Goal: Task Accomplishment & Management: Manage account settings

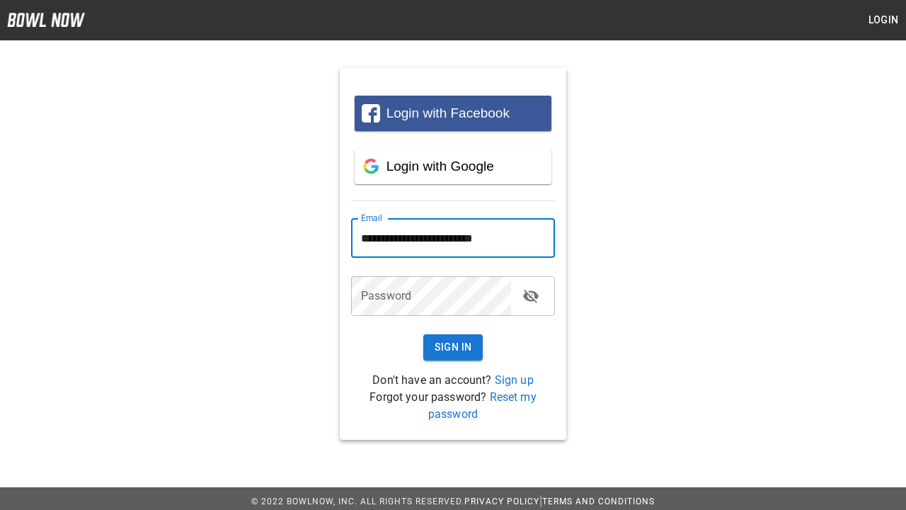
type input "**********"
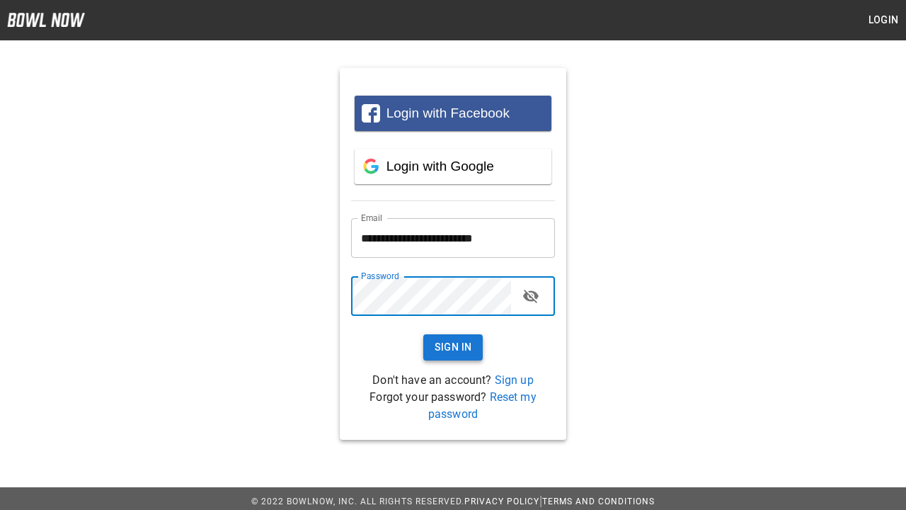
click at [453, 347] on button "Sign In" at bounding box center [453, 347] width 60 height 26
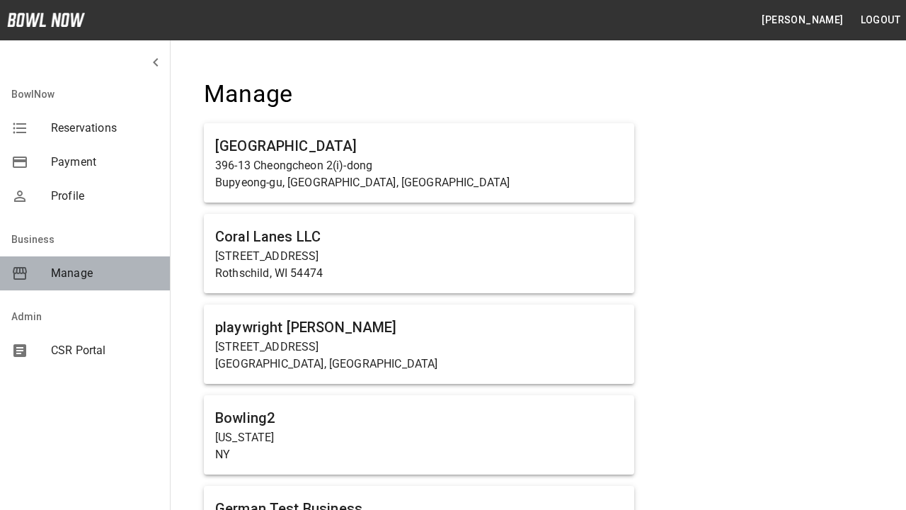
click at [85, 273] on span "Manage" at bounding box center [105, 273] width 108 height 17
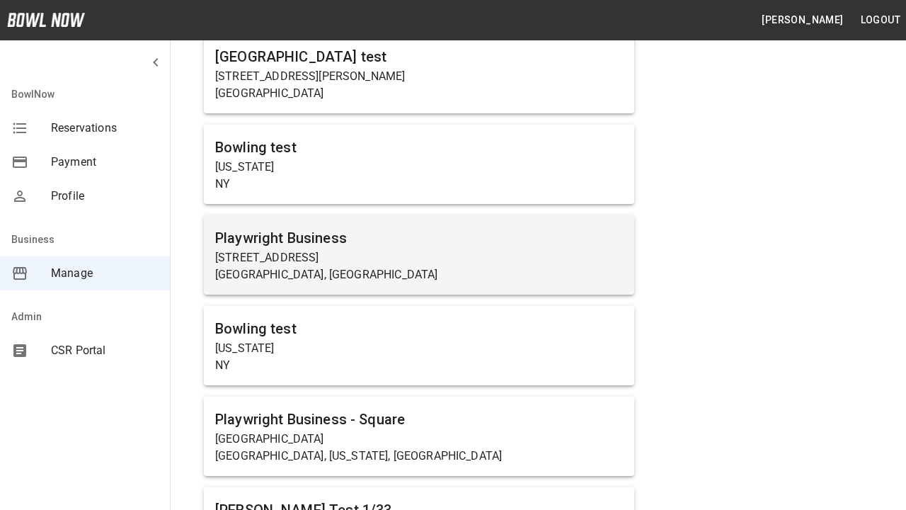
click at [419, 254] on p "[STREET_ADDRESS]" at bounding box center [419, 257] width 408 height 17
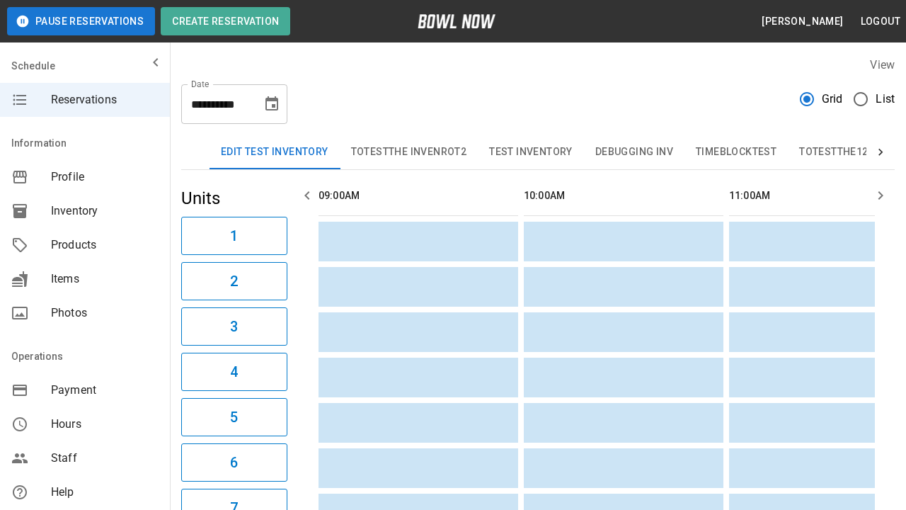
scroll to position [0, 1231]
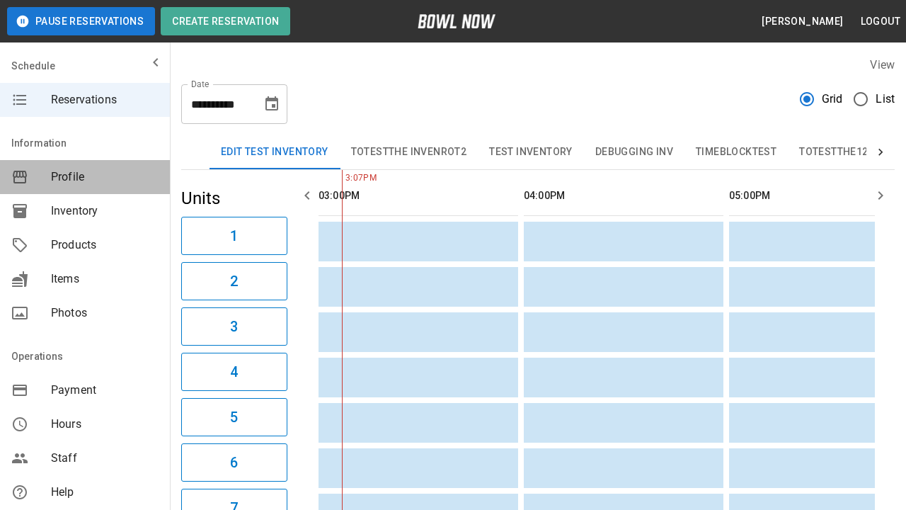
click at [85, 177] on span "Profile" at bounding box center [105, 176] width 108 height 17
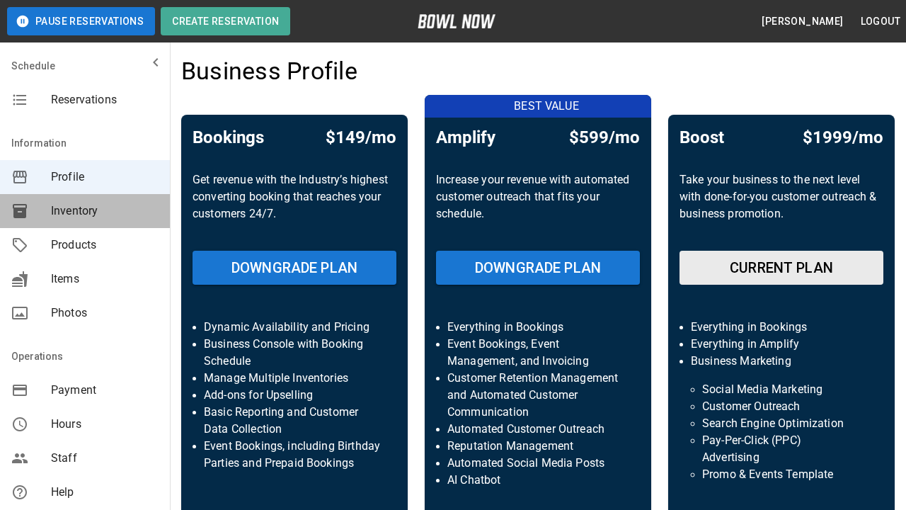
click at [85, 211] on span "Inventory" at bounding box center [105, 210] width 108 height 17
